Goal: Find specific page/section: Find specific page/section

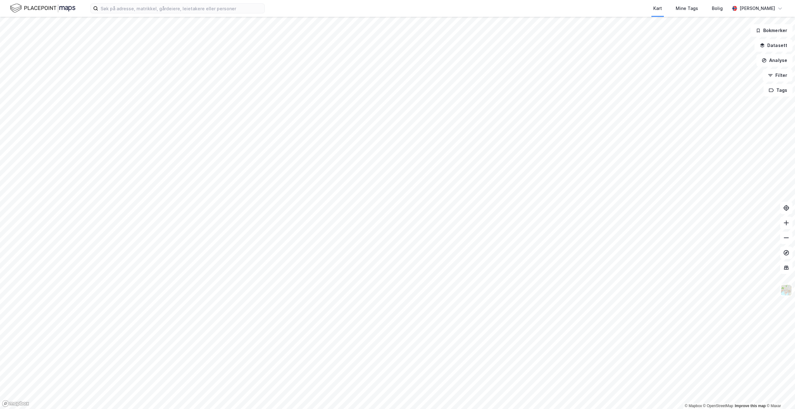
click at [155, 15] on div "Kart Mine Tags [PERSON_NAME]" at bounding box center [397, 8] width 795 height 17
click at [157, 10] on input at bounding box center [181, 8] width 166 height 9
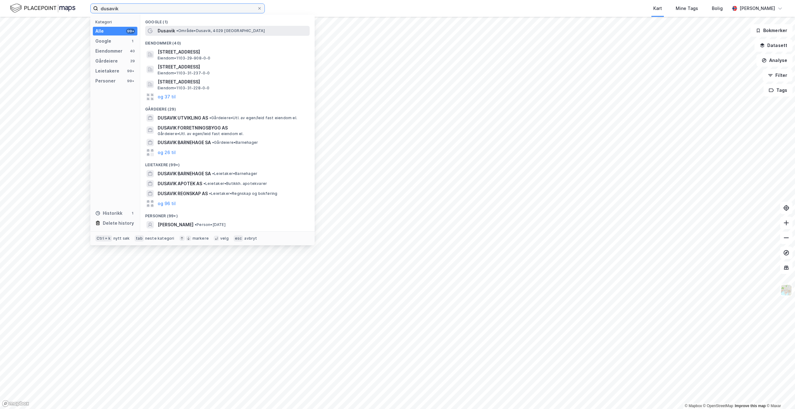
type input "dusavik"
click at [200, 27] on div "Dusavik • Område • [GEOGRAPHIC_DATA], [GEOGRAPHIC_DATA]" at bounding box center [233, 30] width 151 height 7
